Goal: Task Accomplishment & Management: Use online tool/utility

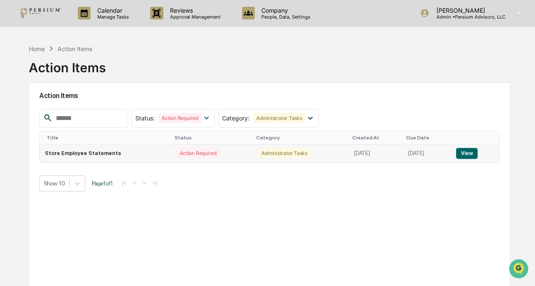
click at [469, 152] on button "View" at bounding box center [466, 153] width 22 height 11
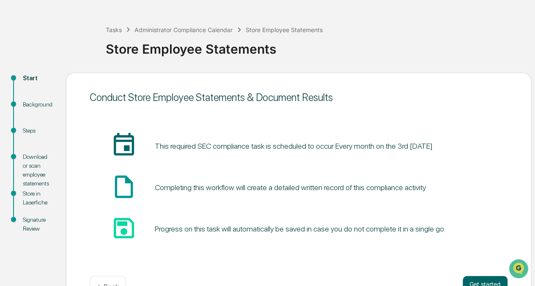
scroll to position [55, 0]
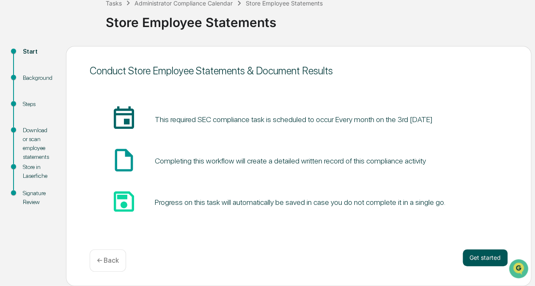
click at [485, 256] on button "Get started" at bounding box center [484, 257] width 45 height 17
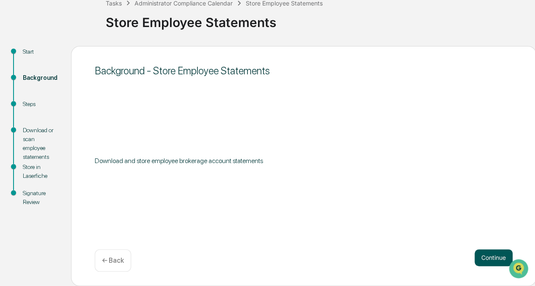
click at [484, 256] on button "Continue" at bounding box center [493, 257] width 38 height 17
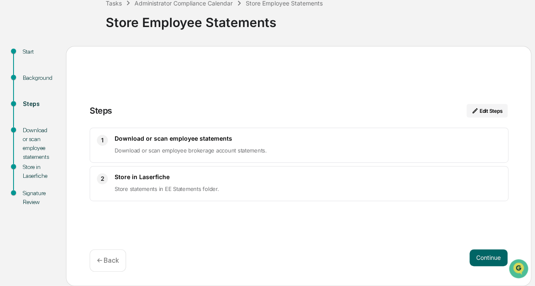
click at [484, 256] on button "Continue" at bounding box center [488, 257] width 38 height 17
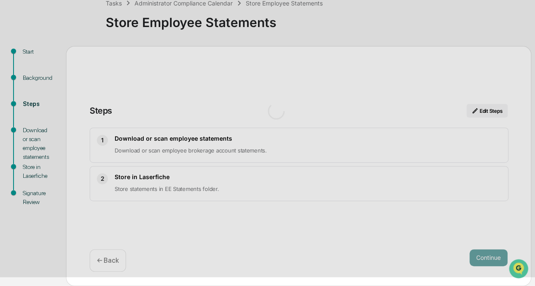
scroll to position [10, 0]
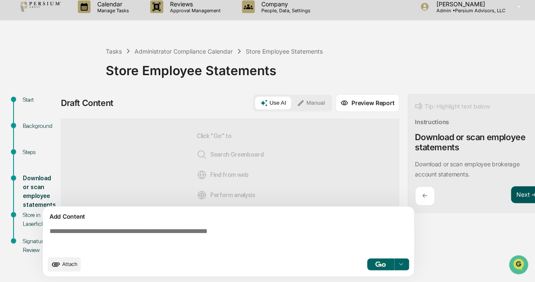
click at [517, 189] on button "Next ➔" at bounding box center [525, 194] width 31 height 17
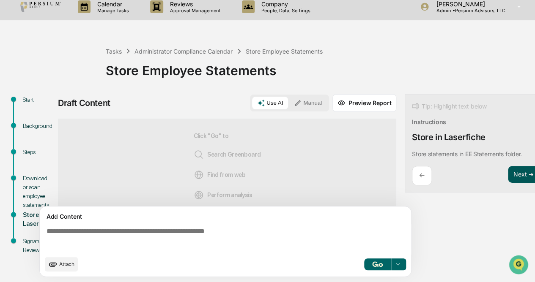
click at [515, 171] on button "Next ➔" at bounding box center [522, 174] width 31 height 17
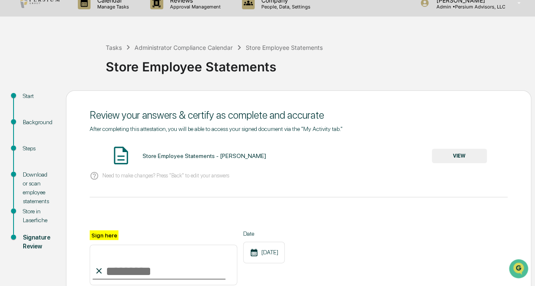
click at [445, 153] on button "VIEW" at bounding box center [458, 156] width 55 height 14
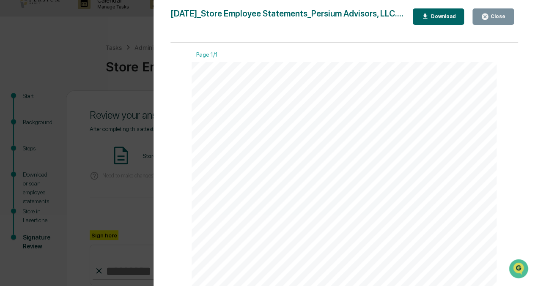
scroll to position [192, 0]
click at [123, 161] on div "Version History [DATE] 08:34 PM [PERSON_NAME] [DATE]_Store Employee Statements_…" at bounding box center [267, 143] width 535 height 286
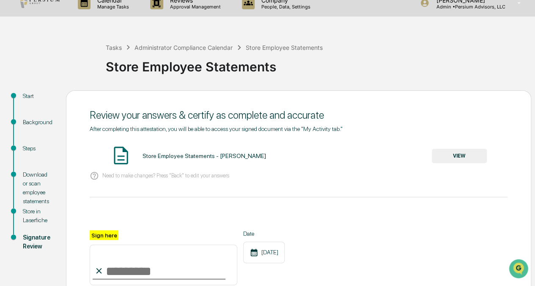
click at [113, 259] on input "Sign here" at bounding box center [163, 265] width 147 height 41
type input "**********"
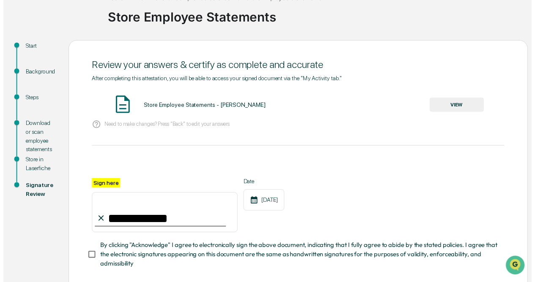
scroll to position [106, 0]
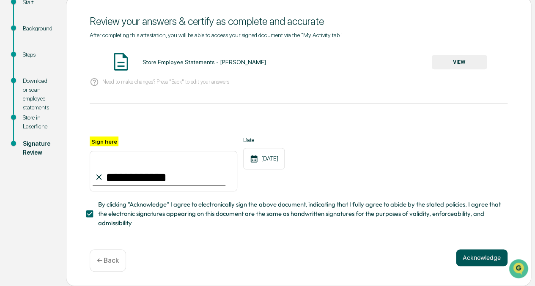
click at [504, 260] on button "Acknowledge" at bounding box center [481, 257] width 52 height 17
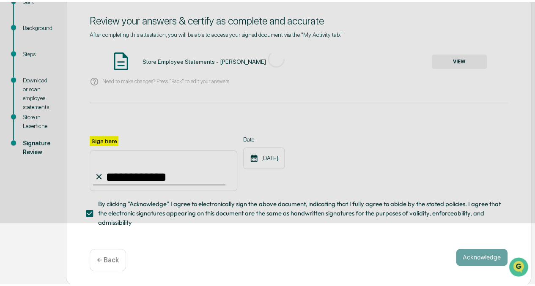
scroll to position [55, 0]
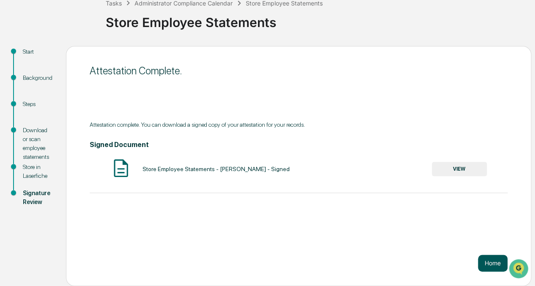
click at [486, 262] on button "Home" at bounding box center [492, 263] width 30 height 17
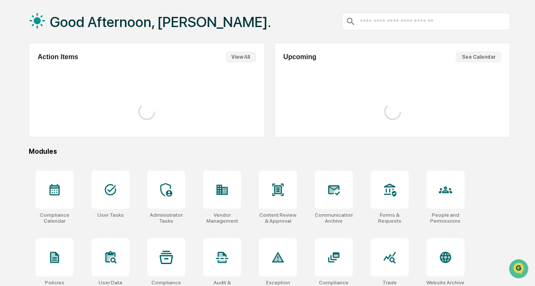
scroll to position [55, 0]
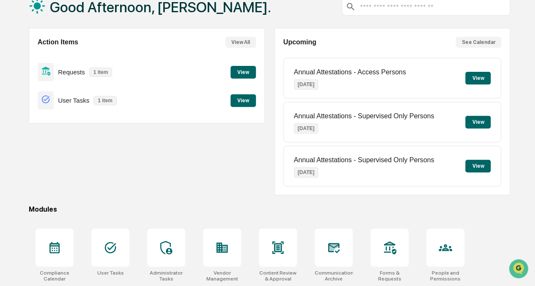
click at [56, 161] on div "Action Items View All Requests 1 item View User Tasks 1 item View" at bounding box center [147, 111] width 236 height 167
click at [245, 112] on div "User Tasks 1 item View" at bounding box center [147, 100] width 218 height 28
click at [241, 100] on button "View" at bounding box center [242, 100] width 25 height 13
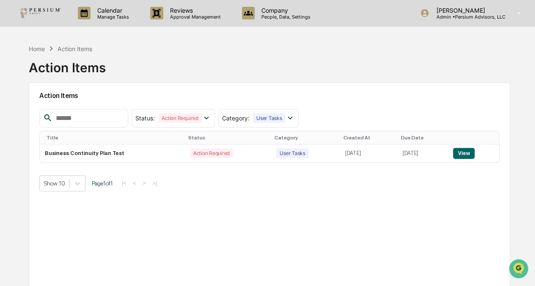
click at [47, 45] on icon at bounding box center [50, 48] width 9 height 9
click at [123, 22] on div "Calendar Manage Tasks" at bounding box center [107, 13] width 72 height 26
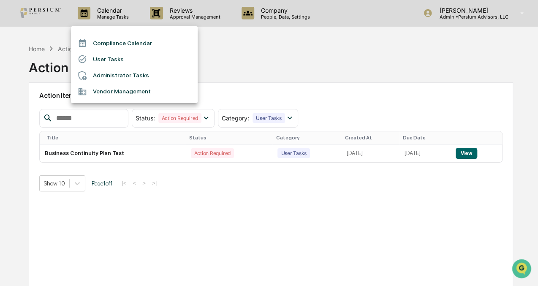
click at [106, 59] on li "User Tasks" at bounding box center [134, 59] width 127 height 16
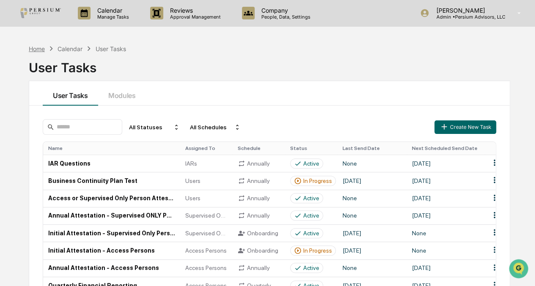
click at [38, 47] on div "Home" at bounding box center [37, 48] width 16 height 7
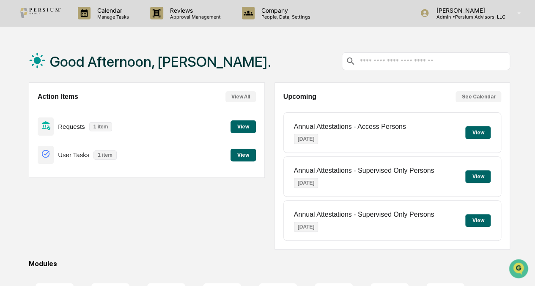
click at [516, 93] on div "Good Afternoon, [PERSON_NAME]. Action Items View All Requests 1 item View User …" at bounding box center [269, 258] width 507 height 436
click at [115, 14] on p "Manage Tasks" at bounding box center [111, 17] width 43 height 6
